Goal: Task Accomplishment & Management: Manage account settings

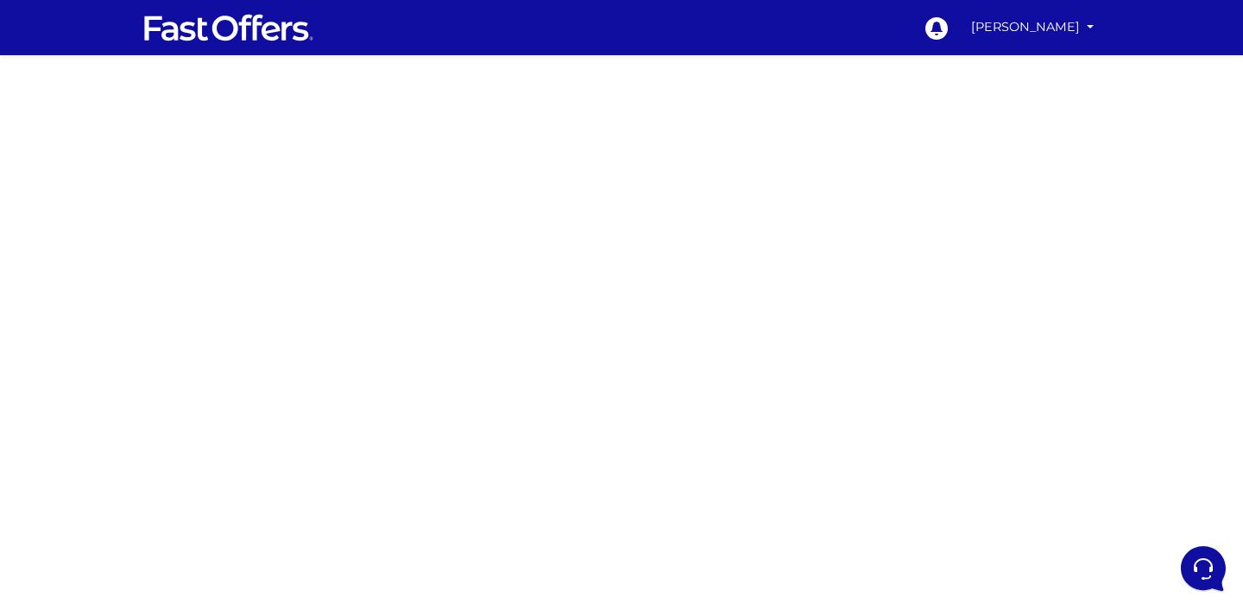
scroll to position [25, 0]
click at [1059, 32] on link "[PERSON_NAME]" at bounding box center [1032, 27] width 136 height 34
click at [1008, 62] on link "My Offers" at bounding box center [1031, 67] width 136 height 27
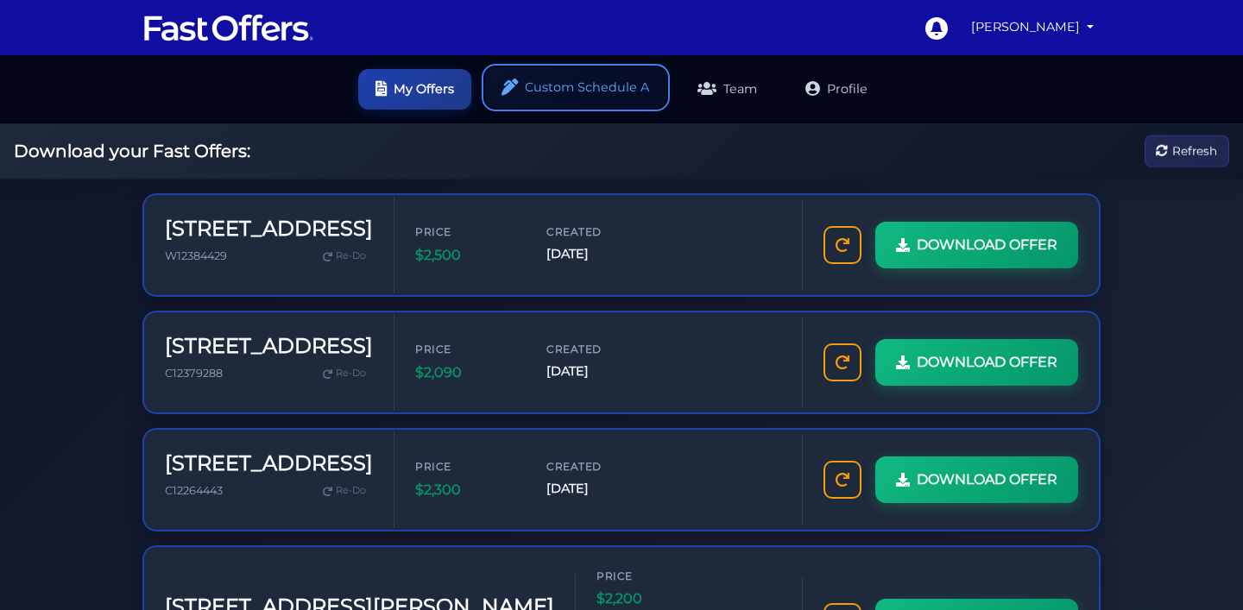
click at [620, 67] on link "Custom Schedule A" at bounding box center [575, 87] width 181 height 41
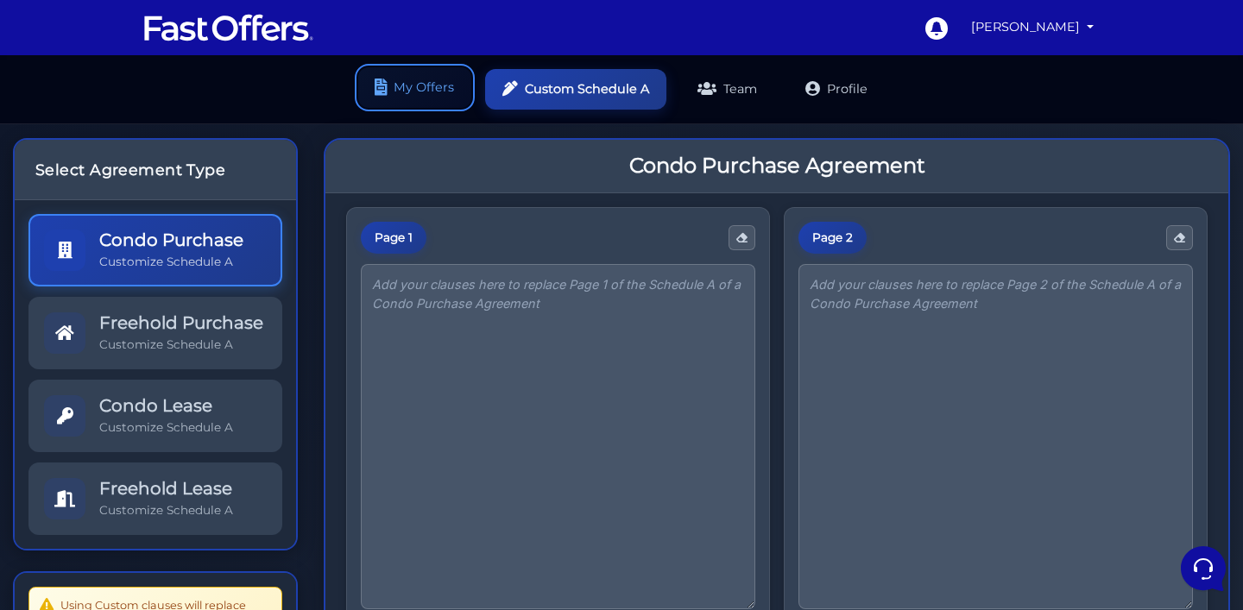
click at [412, 74] on link "My Offers" at bounding box center [414, 87] width 113 height 41
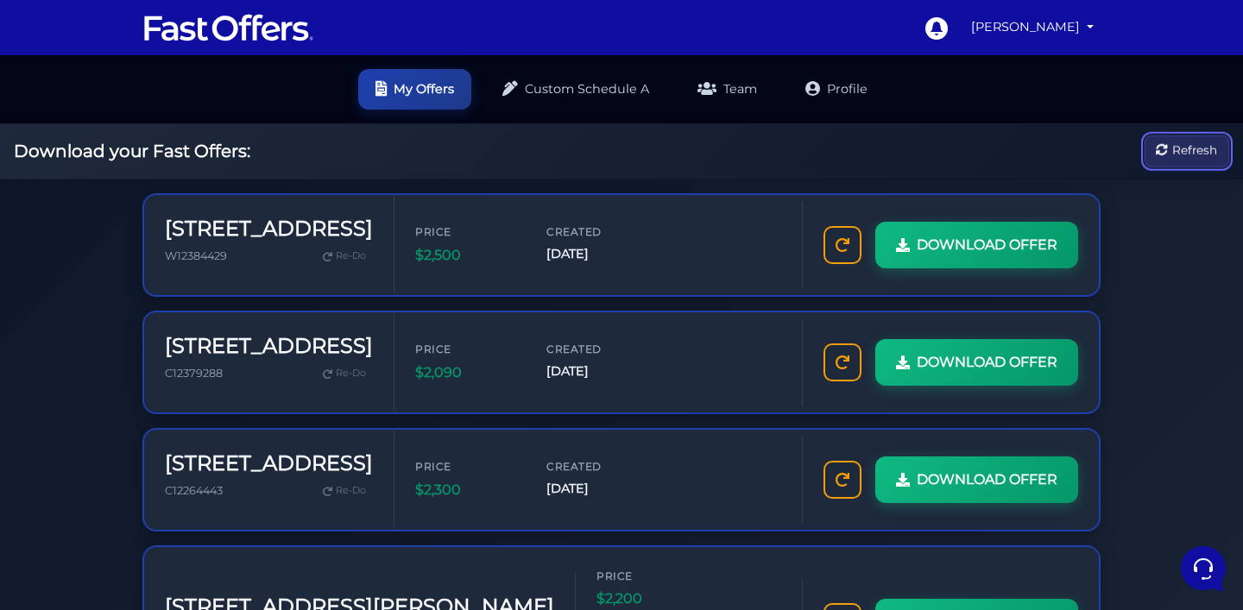
click at [1172, 161] on span "Refresh" at bounding box center [1194, 151] width 45 height 19
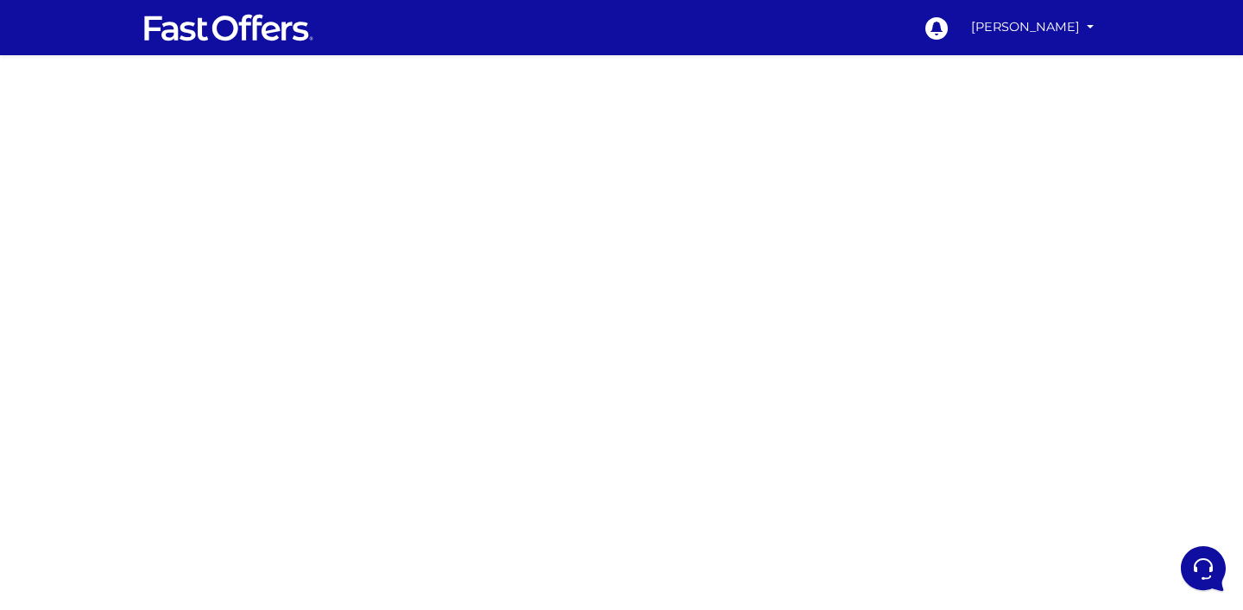
scroll to position [25, 0]
